Goal: Check status: Check status

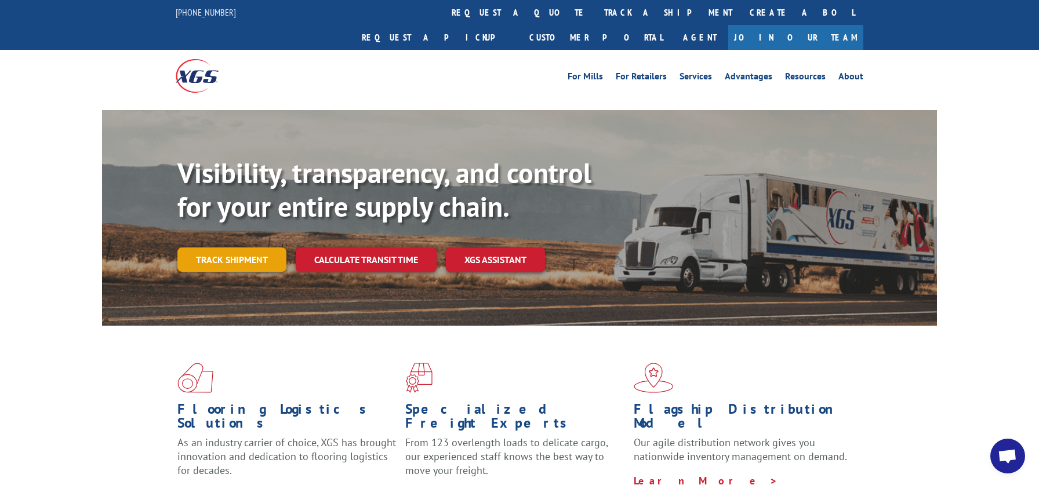
click at [258, 248] on link "Track shipment" at bounding box center [231, 260] width 109 height 24
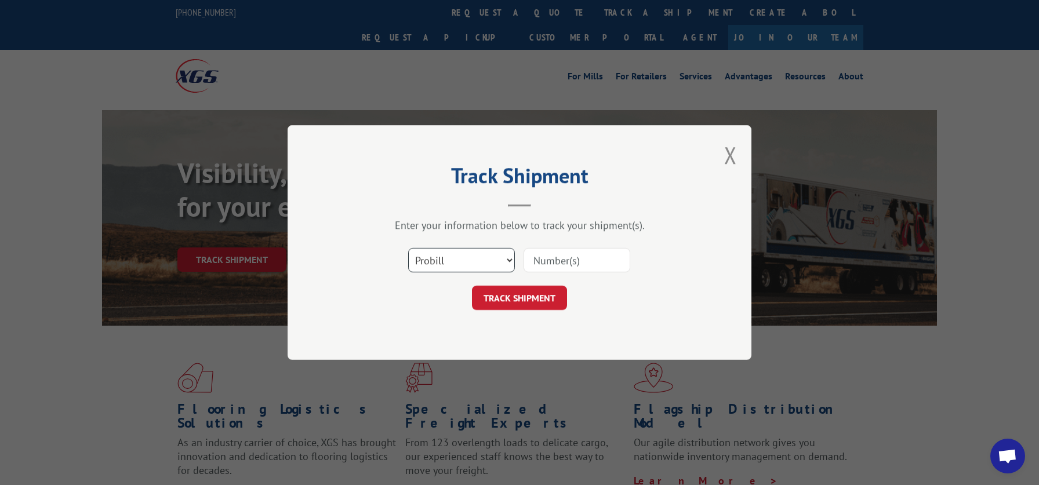
click at [408, 248] on select "Select category... Probill BOL PO" at bounding box center [461, 260] width 107 height 24
select select "bol"
click option "BOL" at bounding box center [0, 0] width 0 height 0
click at [556, 253] on input at bounding box center [576, 260] width 107 height 24
click at [554, 257] on input at bounding box center [576, 260] width 107 height 24
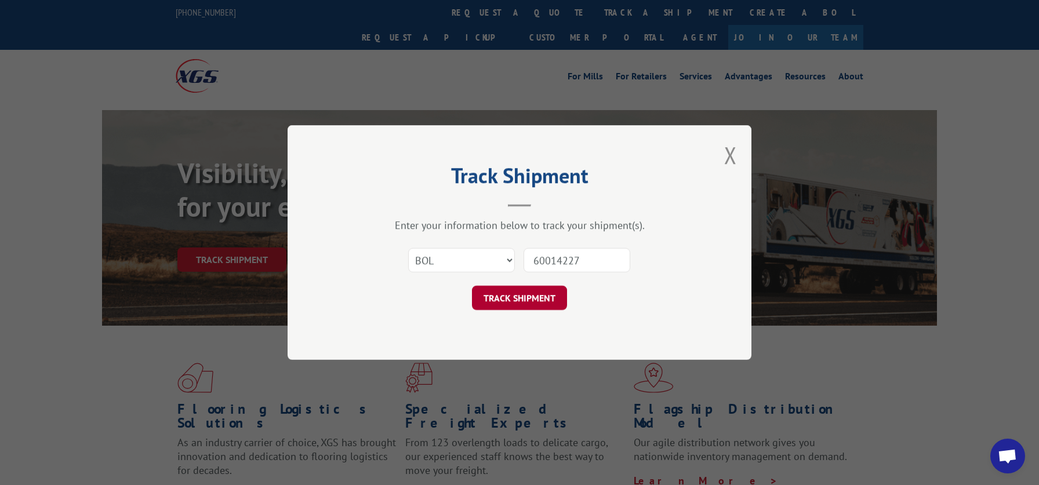
type input "60014227"
click at [533, 297] on button "TRACK SHIPMENT" at bounding box center [519, 298] width 95 height 24
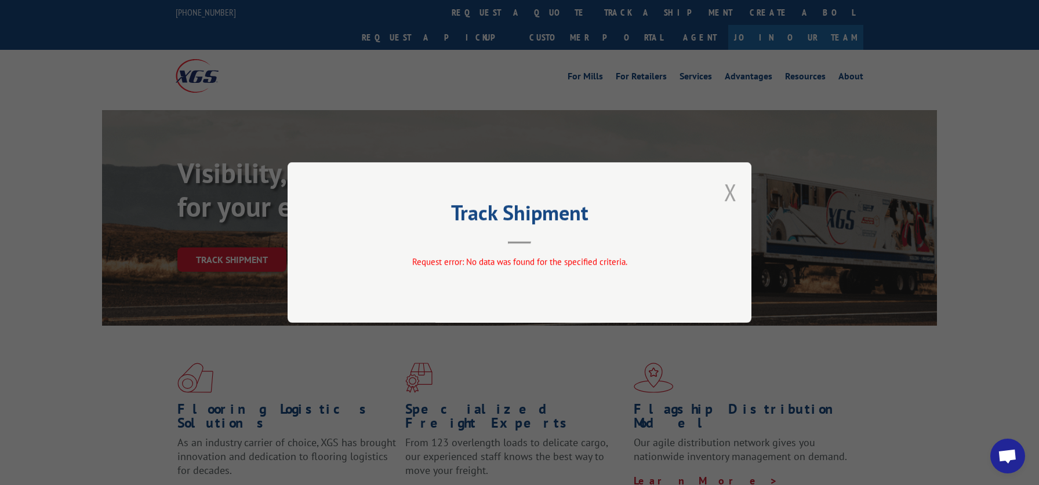
click at [730, 195] on button "Close modal" at bounding box center [730, 192] width 13 height 31
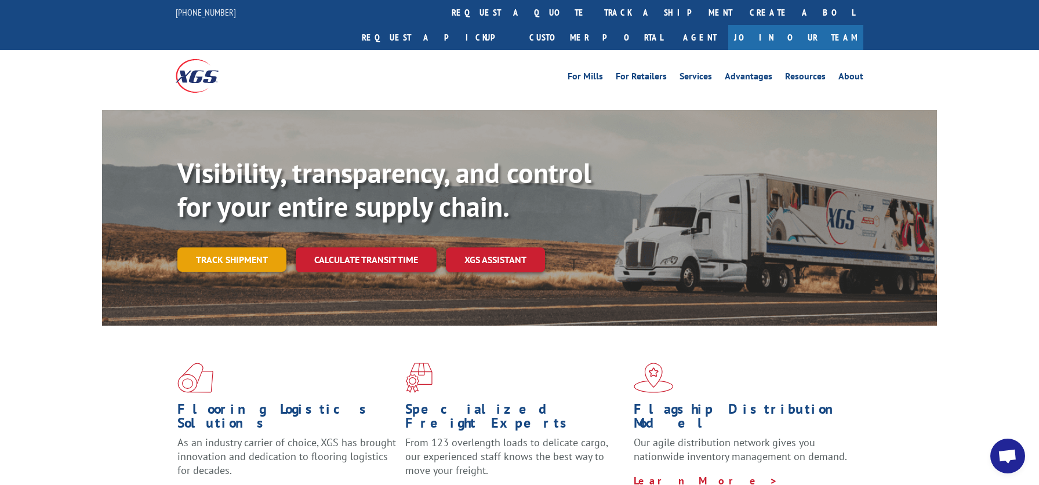
click at [247, 248] on link "Track shipment" at bounding box center [231, 260] width 109 height 24
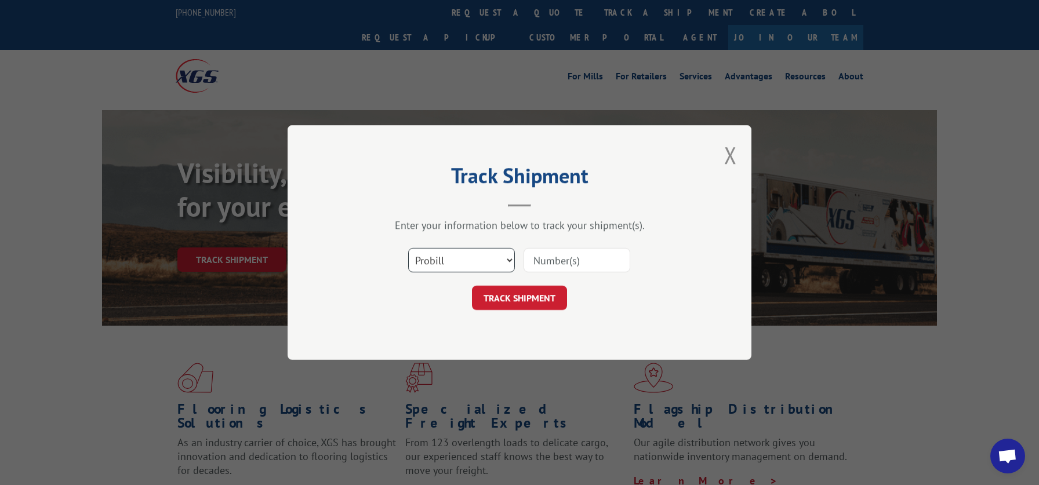
select select "bol"
click option "BOL" at bounding box center [0, 0] width 0 height 0
click at [547, 256] on input at bounding box center [576, 260] width 107 height 24
type input "6001227"
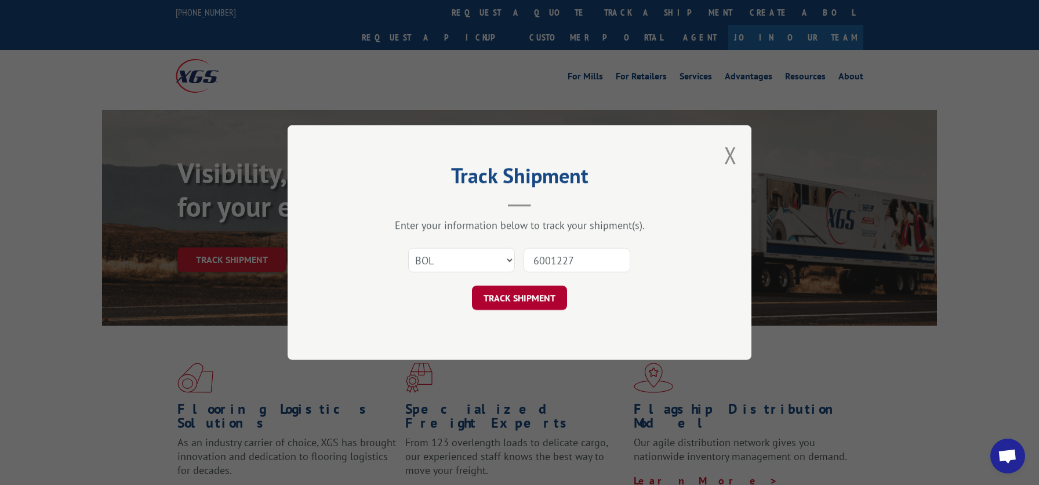
click at [542, 297] on button "TRACK SHIPMENT" at bounding box center [519, 298] width 95 height 24
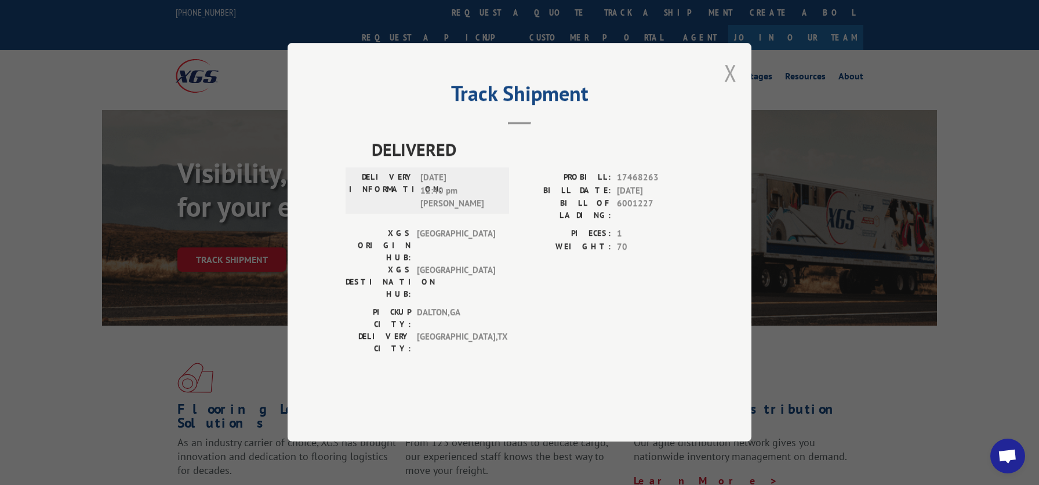
click at [731, 88] on button "Close modal" at bounding box center [730, 72] width 13 height 31
